Goal: Information Seeking & Learning: Learn about a topic

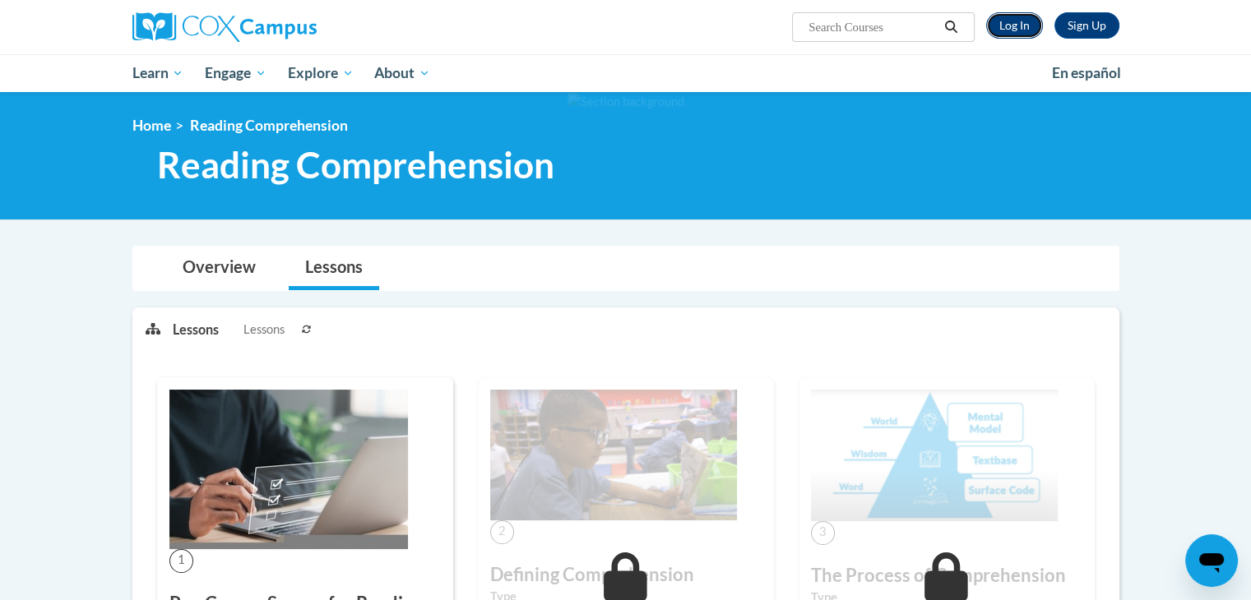
click at [1015, 35] on link "Log In" at bounding box center [1014, 25] width 57 height 26
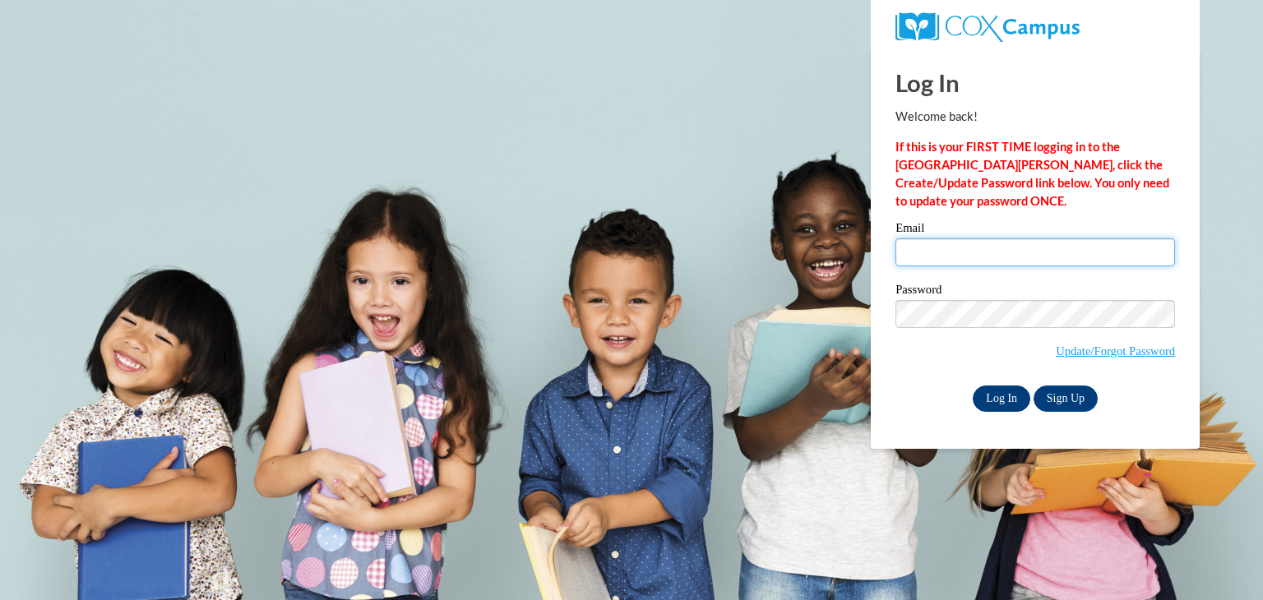
type input "lwood@kusd.edu"
click at [998, 399] on input "Log In" at bounding box center [1002, 399] width 58 height 26
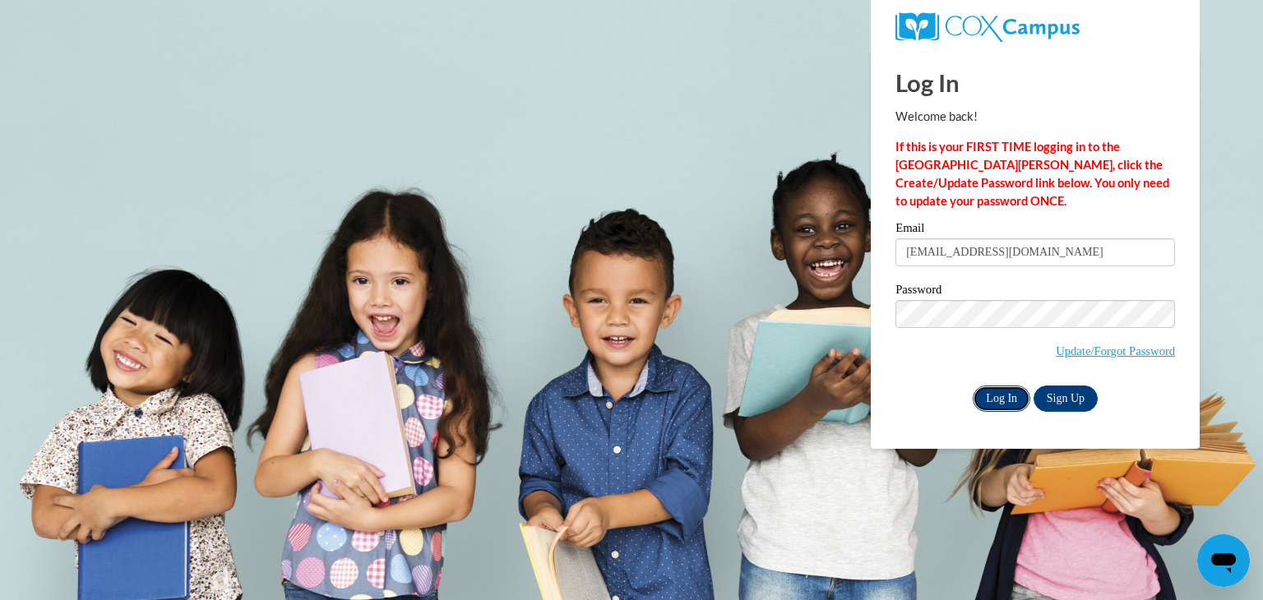
click at [998, 399] on input "Log In" at bounding box center [1002, 399] width 58 height 26
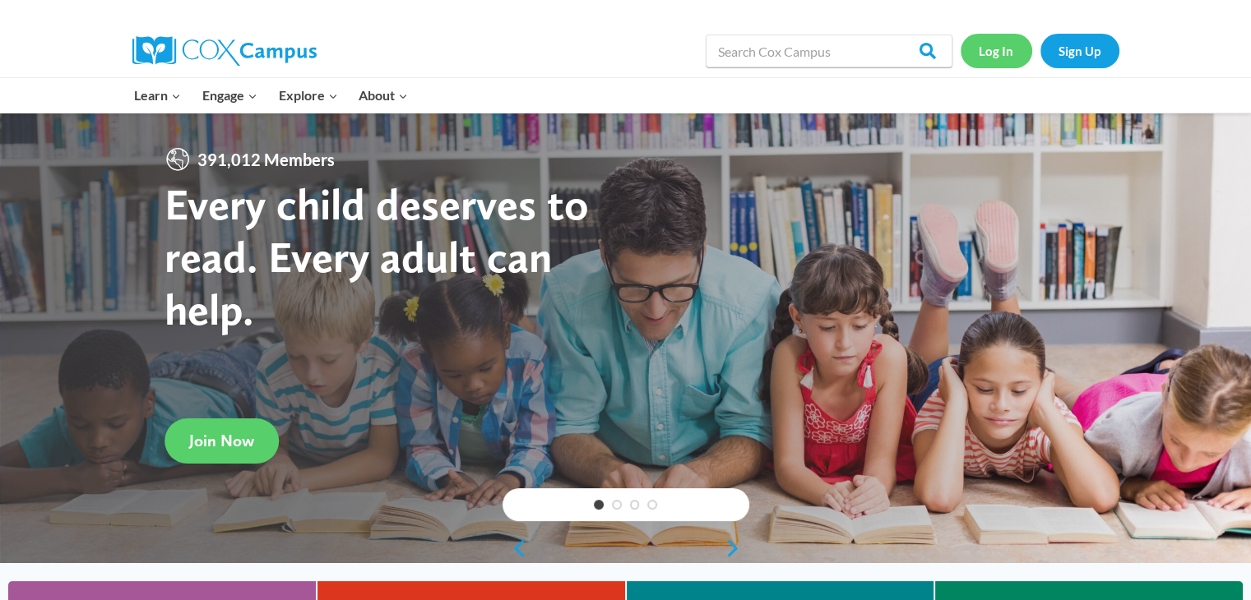
click at [996, 53] on link "Log In" at bounding box center [997, 51] width 72 height 34
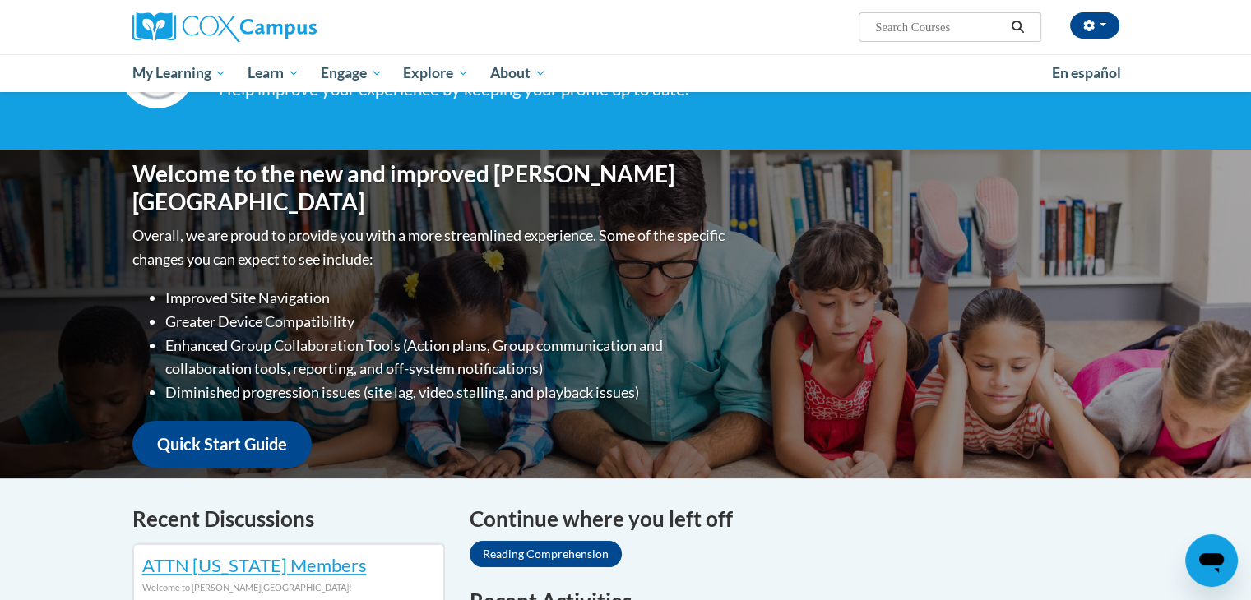
scroll to position [219, 0]
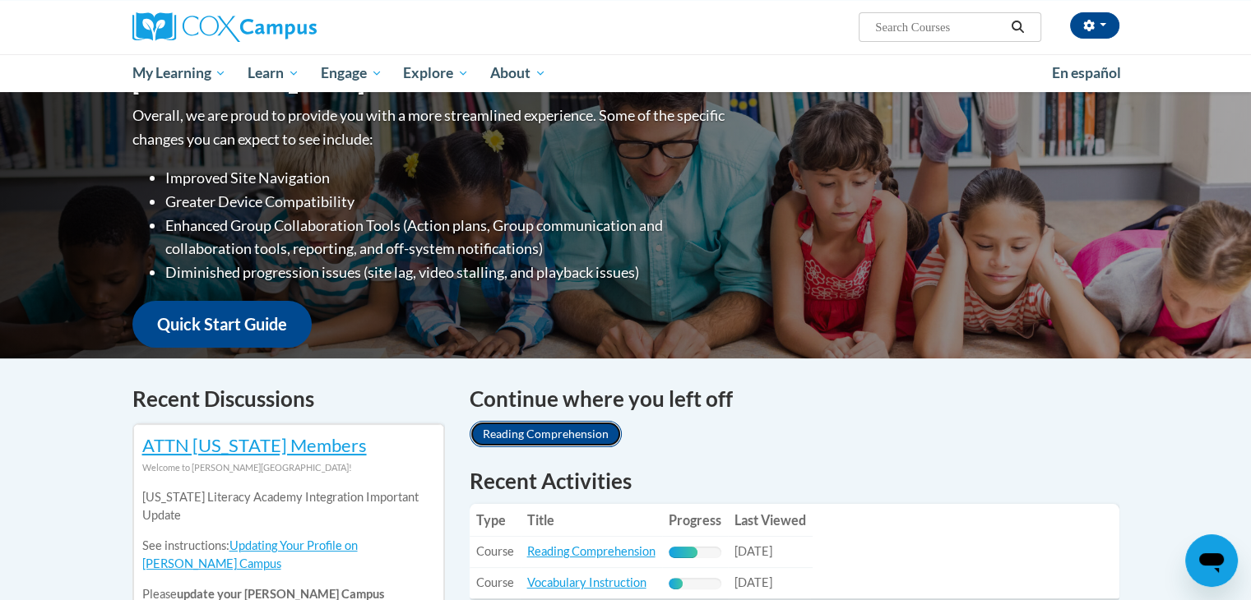
click at [558, 422] on link "Reading Comprehension" at bounding box center [546, 434] width 152 height 26
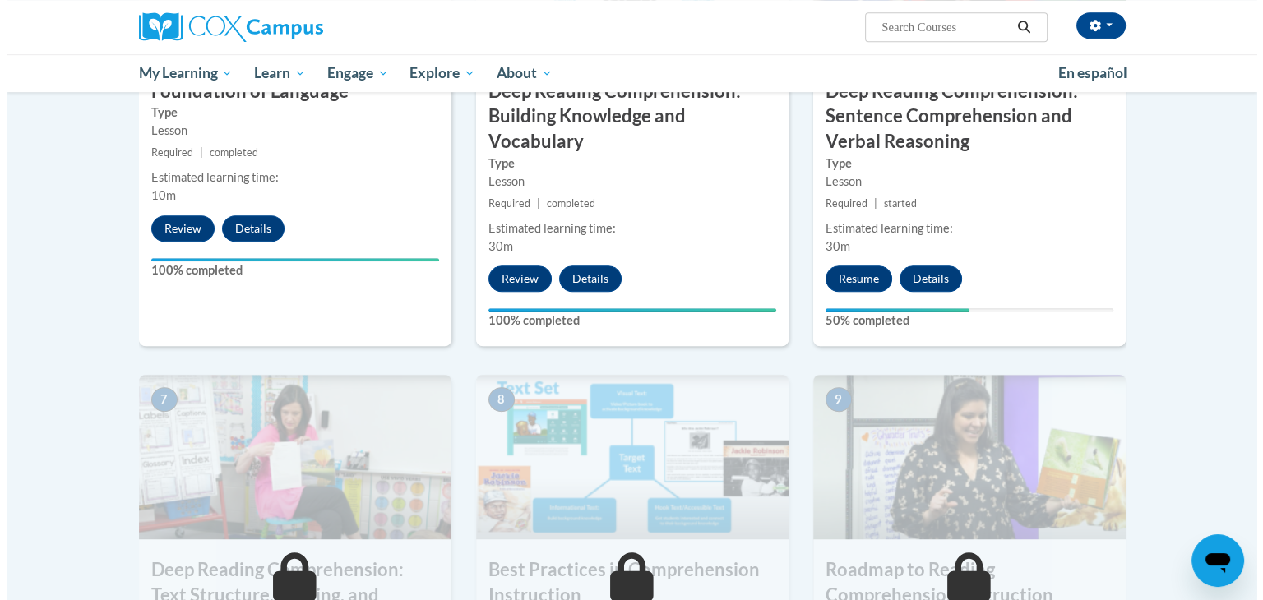
scroll to position [1020, 0]
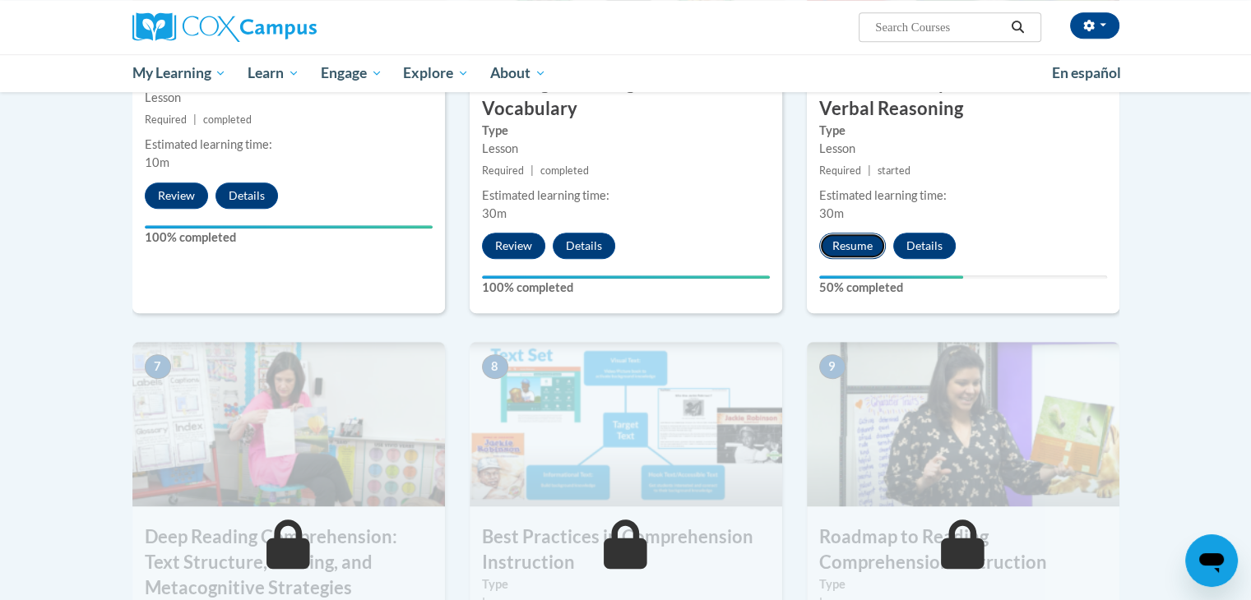
click at [845, 251] on button "Resume" at bounding box center [852, 246] width 67 height 26
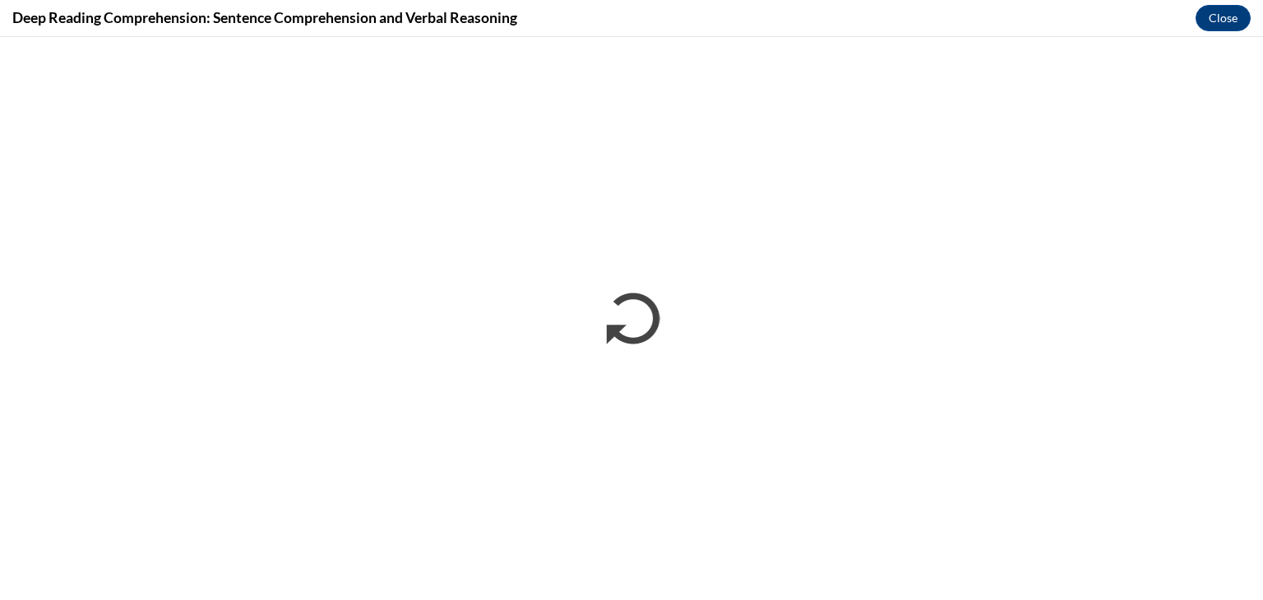
scroll to position [0, 0]
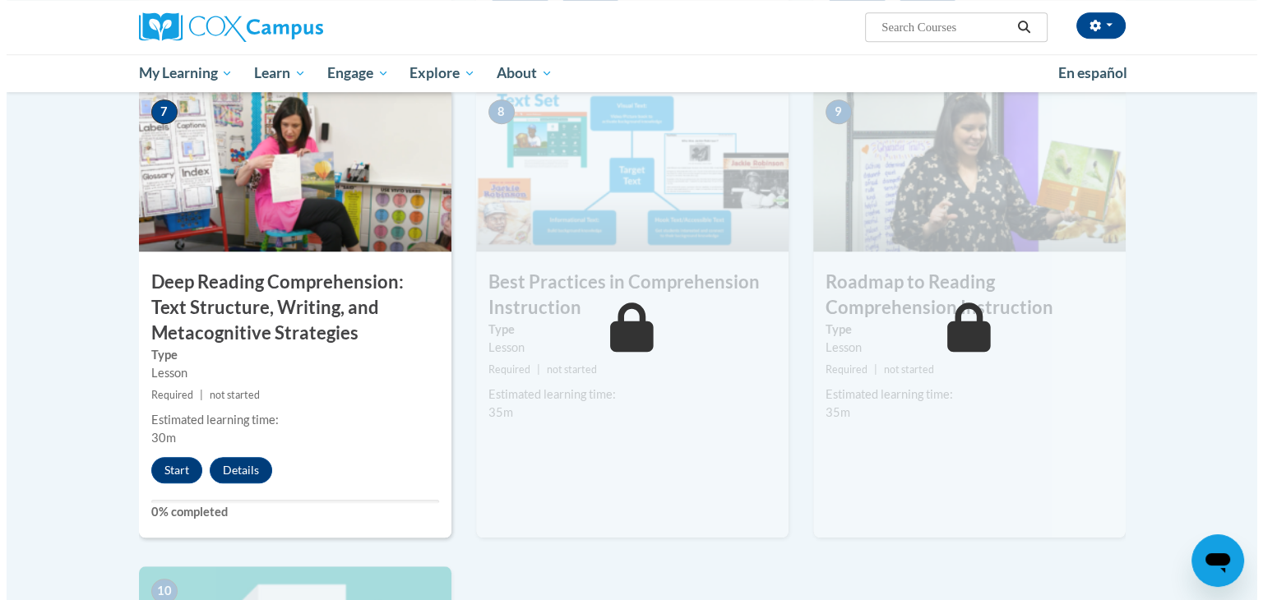
scroll to position [1278, 0]
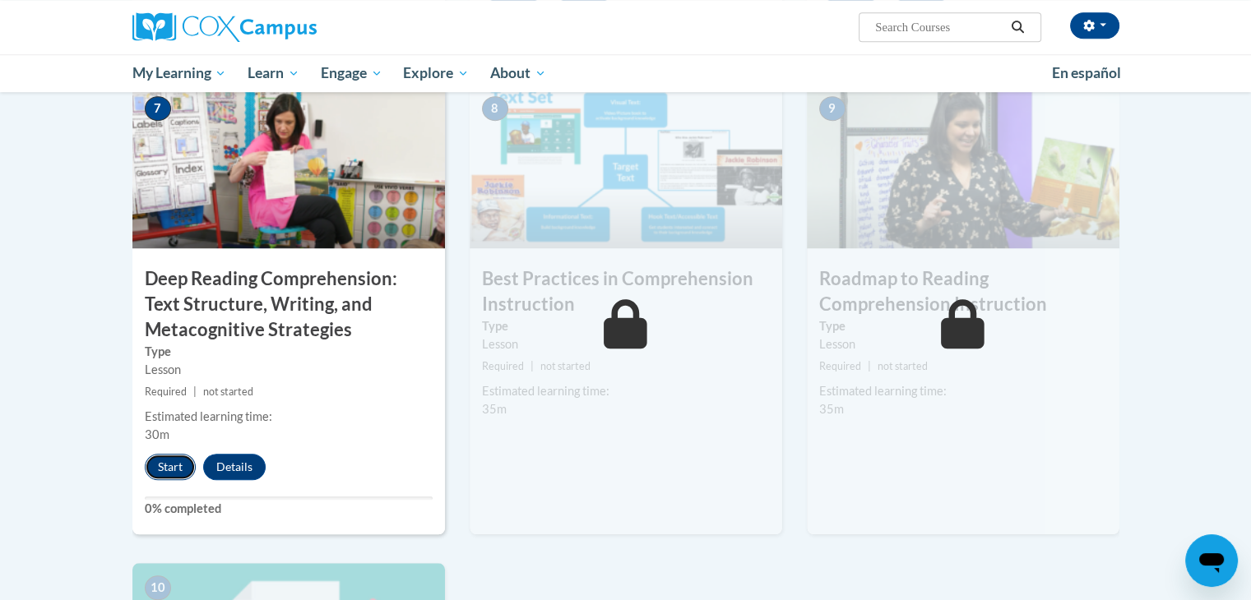
click at [171, 458] on button "Start" at bounding box center [170, 467] width 51 height 26
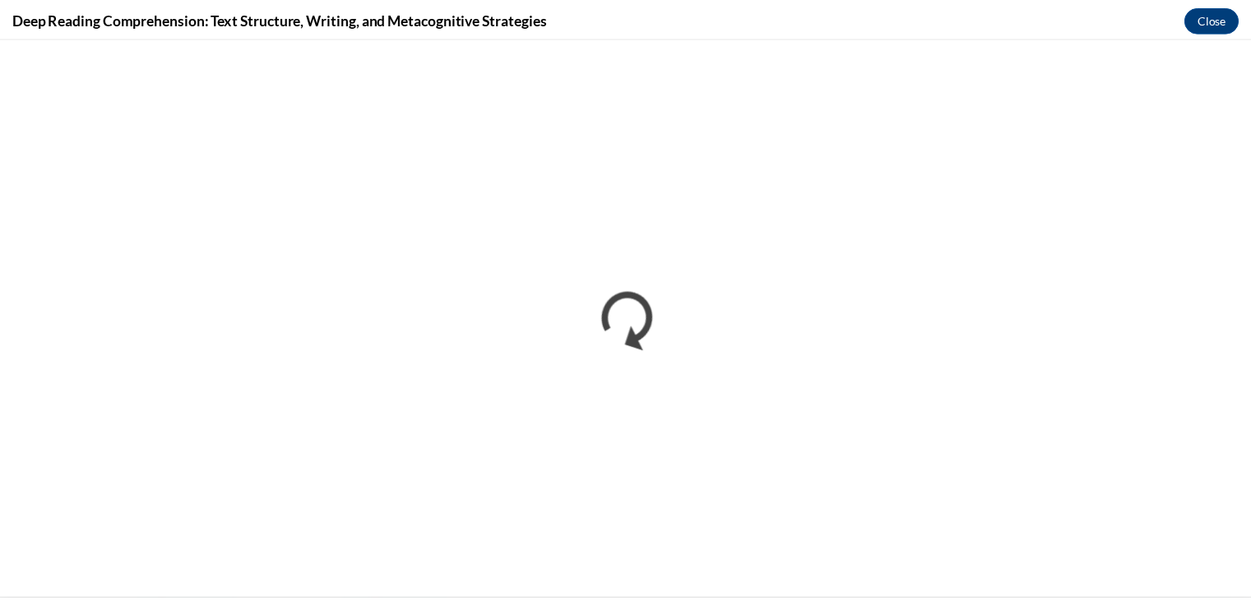
scroll to position [0, 0]
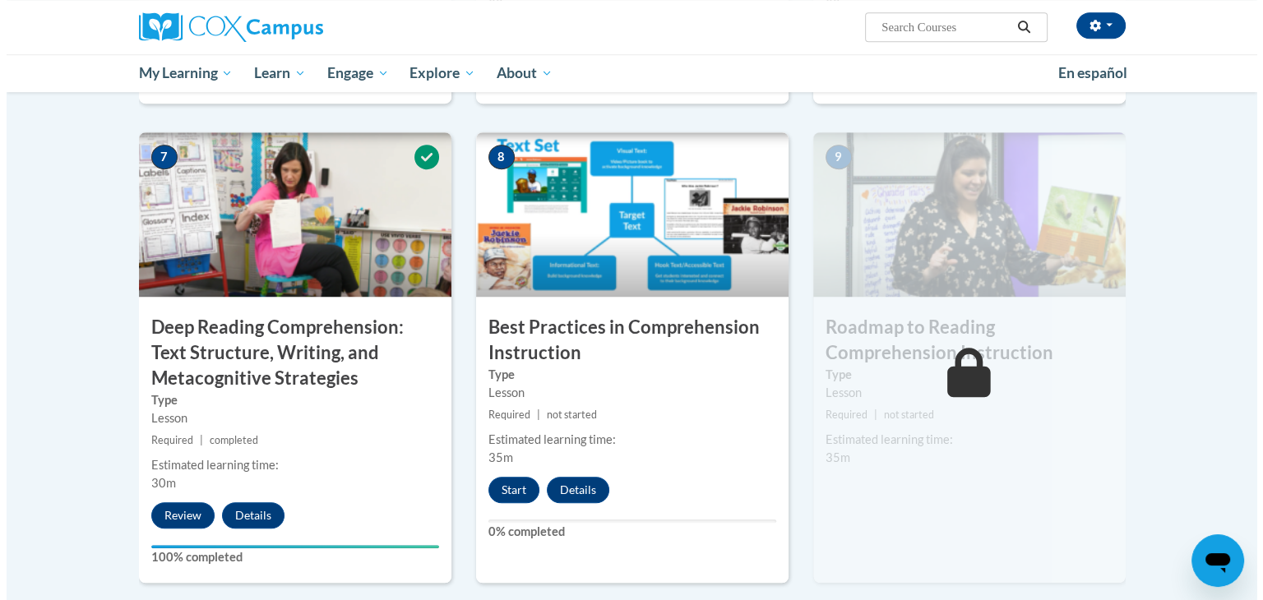
scroll to position [1227, 0]
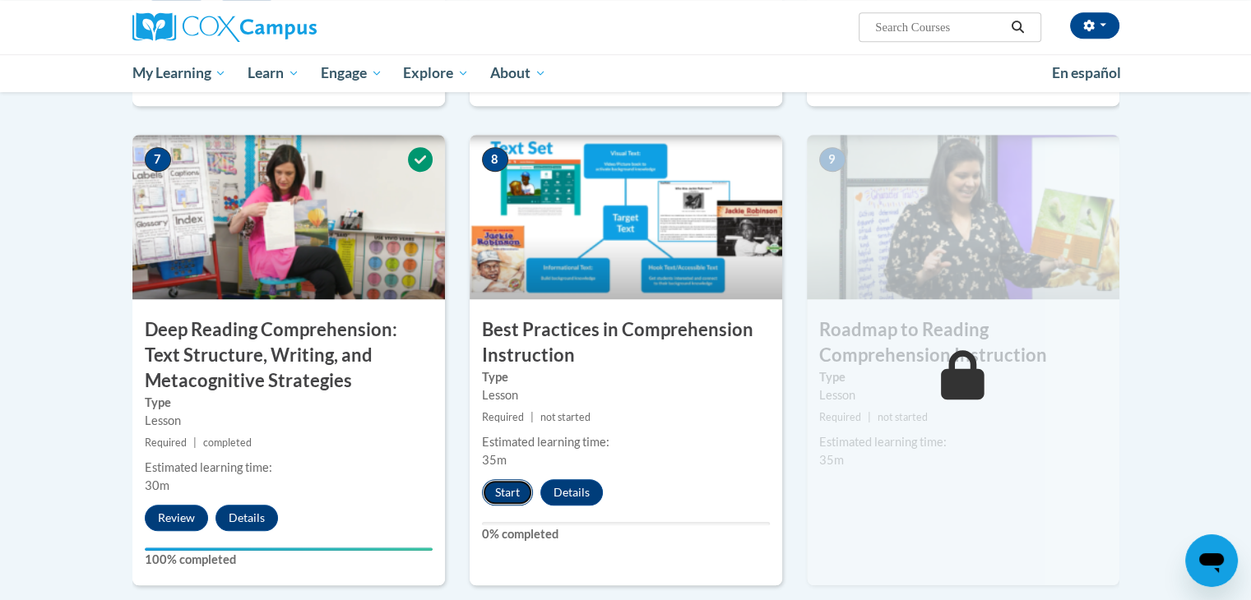
click at [507, 491] on button "Start" at bounding box center [507, 492] width 51 height 26
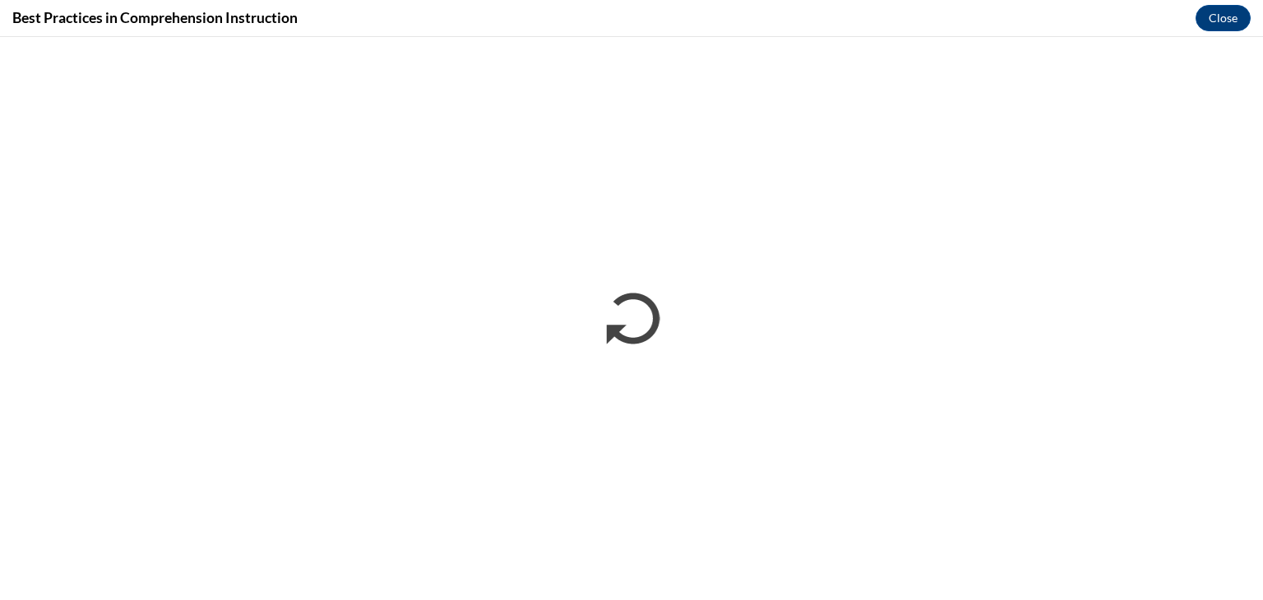
scroll to position [0, 0]
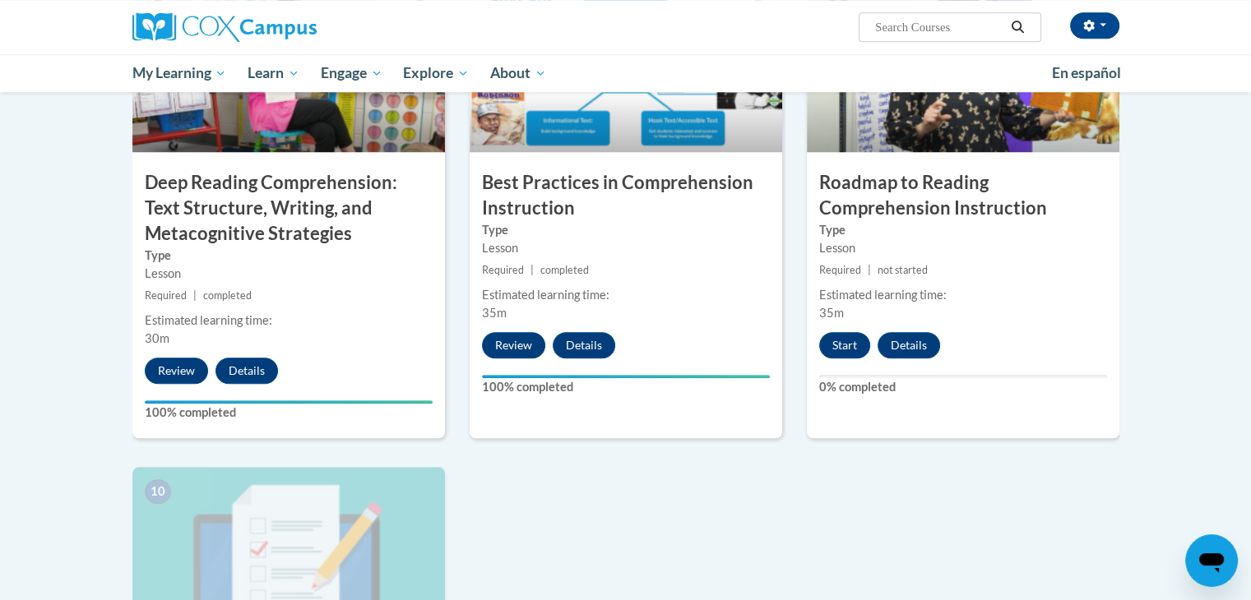
scroll to position [1383, 0]
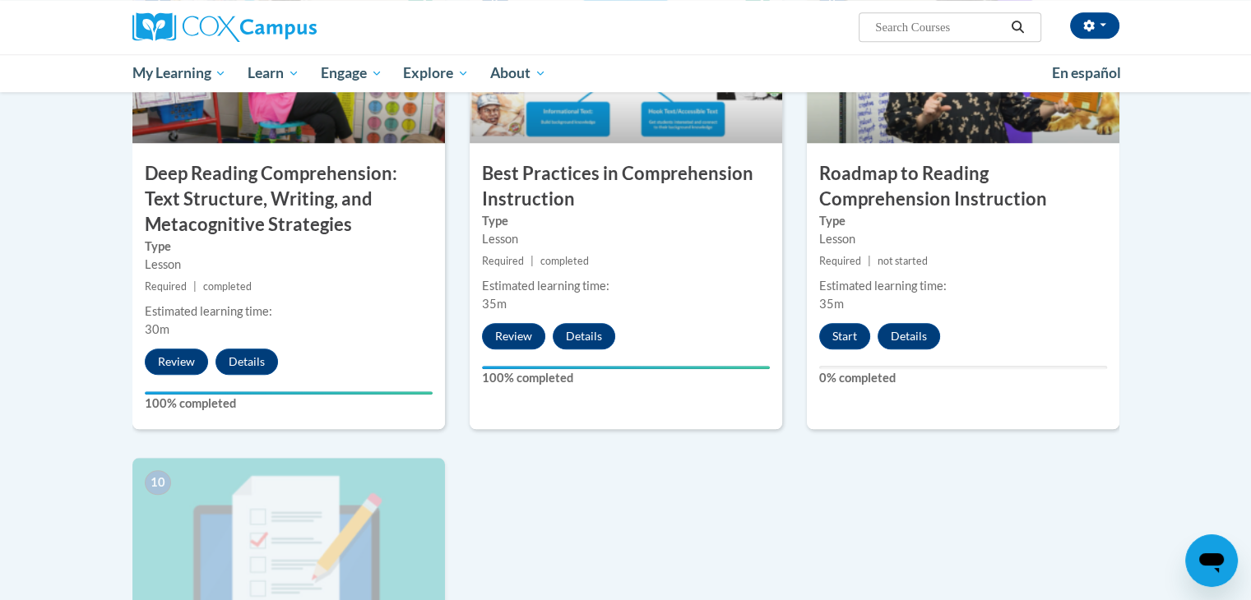
drag, startPoint x: 1254, startPoint y: 363, endPoint x: 1174, endPoint y: 478, distance: 140.1
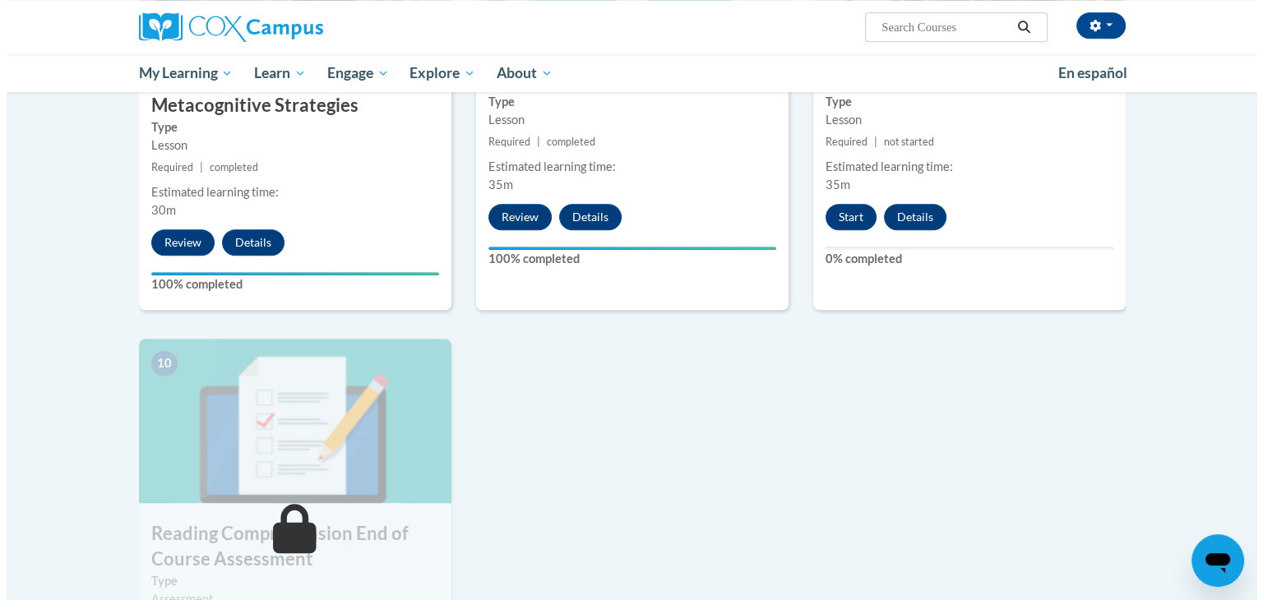
scroll to position [1445, 0]
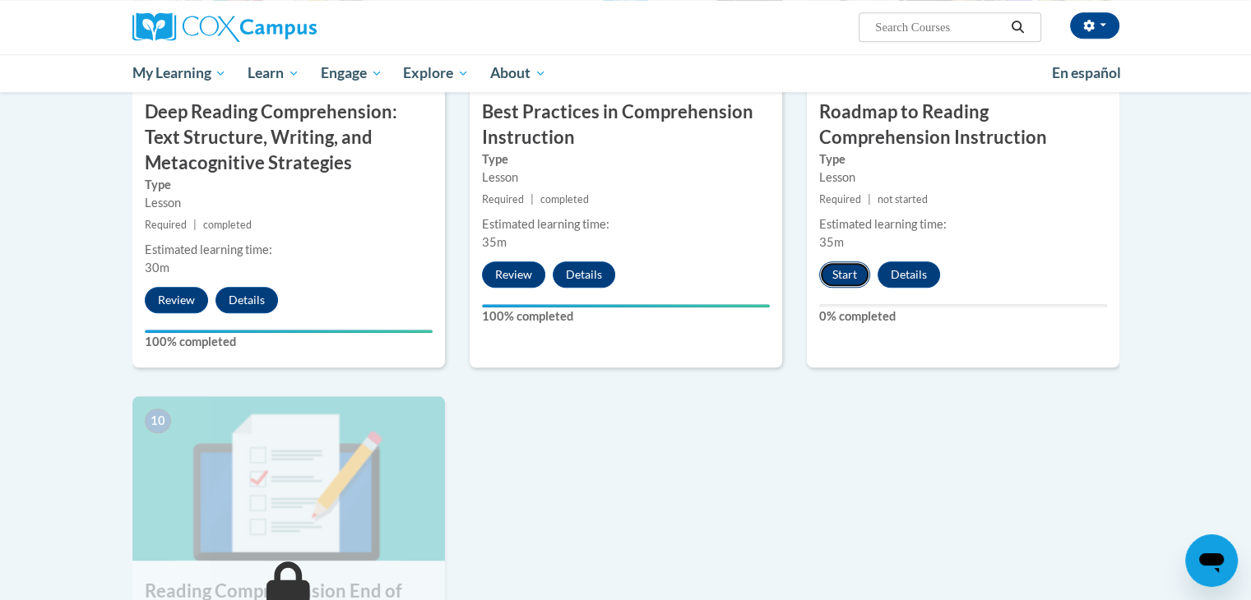
click at [851, 271] on button "Start" at bounding box center [844, 275] width 51 height 26
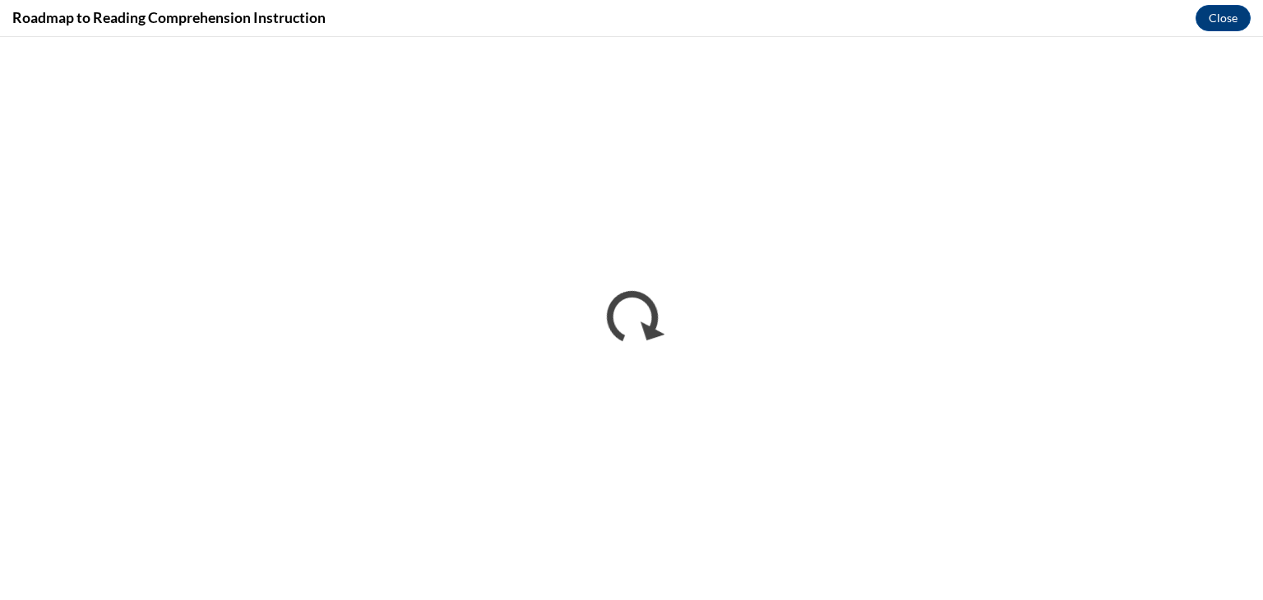
scroll to position [0, 0]
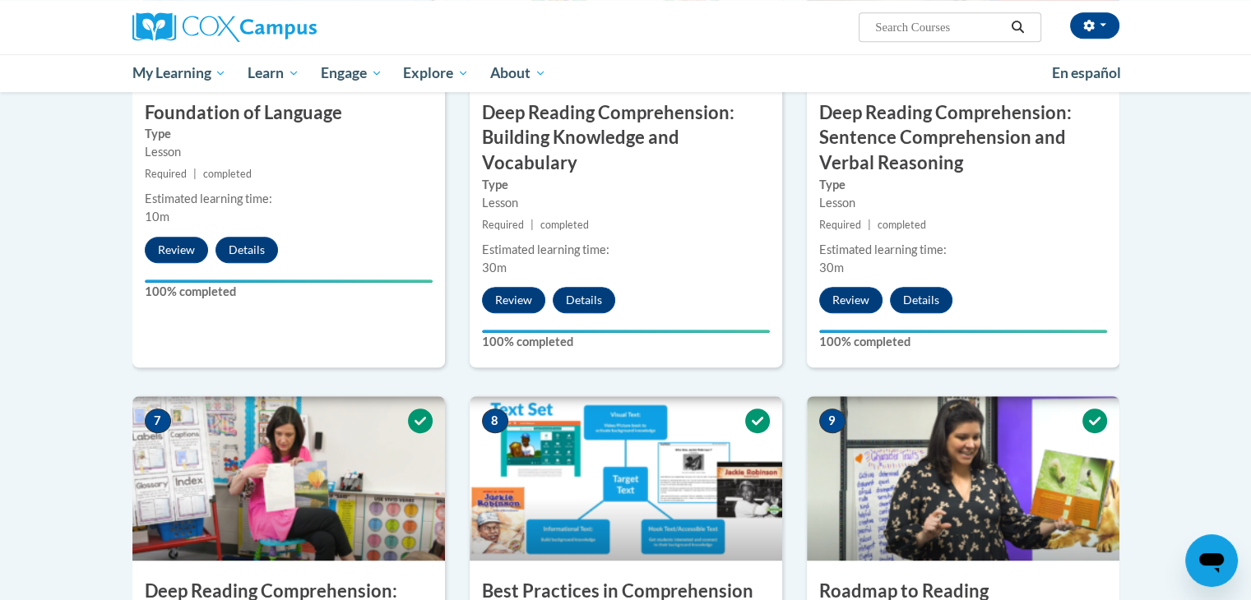
scroll to position [832, 0]
